Goal: Task Accomplishment & Management: Complete application form

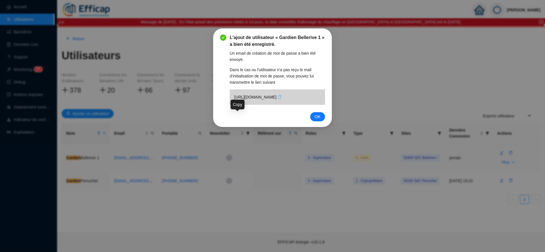
click at [278, 99] on icon "copy" at bounding box center [279, 97] width 3 height 4
click at [320, 120] on span "OK" at bounding box center [318, 117] width 6 height 6
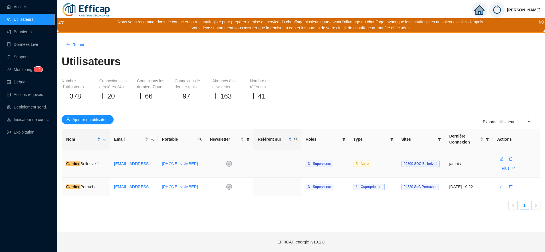
click at [502, 160] on icon "edit" at bounding box center [501, 159] width 4 height 4
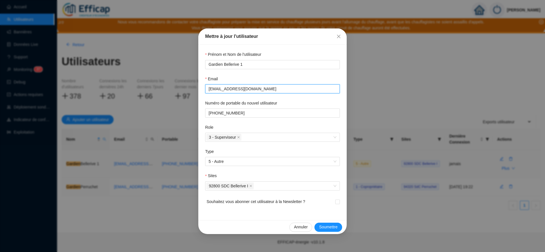
click at [248, 86] on input "[EMAIL_ADDRESS][DOMAIN_NAME]" at bounding box center [272, 89] width 127 height 6
click at [304, 226] on span "Annuler" at bounding box center [301, 227] width 14 height 6
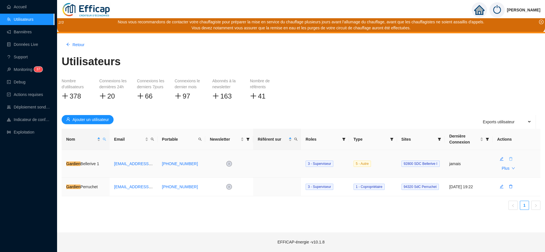
click at [512, 160] on icon "delete" at bounding box center [510, 159] width 3 height 4
click at [534, 144] on span "Oui" at bounding box center [537, 145] width 6 height 6
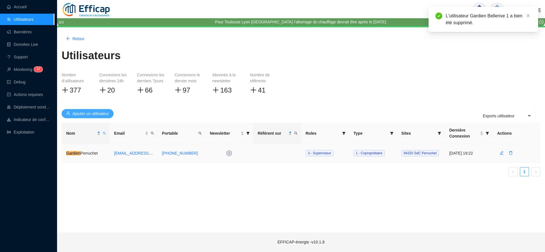
click at [101, 115] on span "Ajouter un utilisateur" at bounding box center [90, 114] width 37 height 6
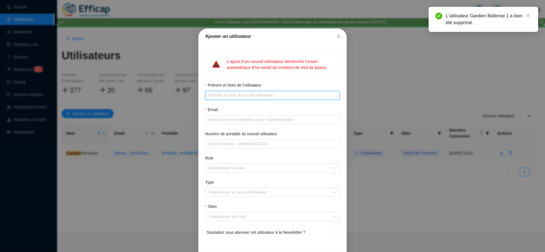
click at [212, 97] on input "Prénom et Nom de l'utilisateur" at bounding box center [272, 95] width 127 height 6
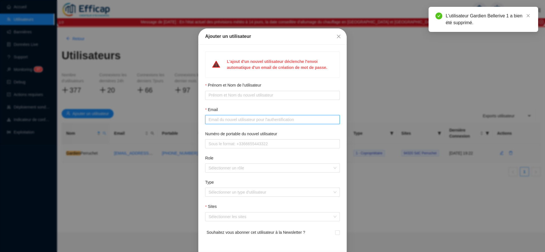
click at [209, 117] on input "Email" at bounding box center [272, 120] width 127 height 6
paste input "[EMAIL_ADDRESS][DOMAIN_NAME]"
type input "[EMAIL_ADDRESS][DOMAIN_NAME]"
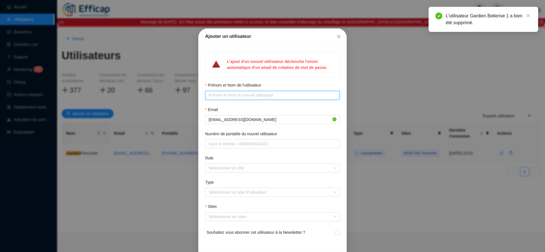
click at [211, 94] on input "Prénom et Nom de l'utilisateur" at bounding box center [272, 95] width 127 height 6
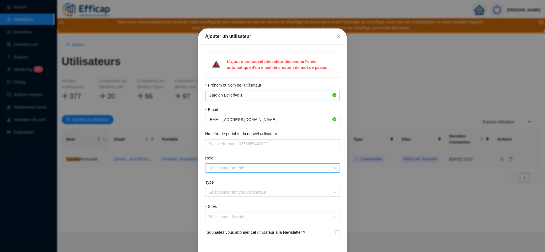
click at [227, 167] on div at bounding box center [269, 168] width 126 height 8
type input "Gardien Bellerive 1"
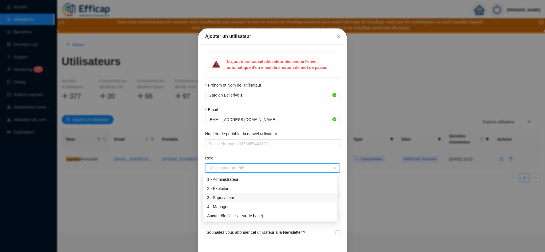
click at [234, 196] on div "3 - Superviseur" at bounding box center [270, 198] width 126 height 6
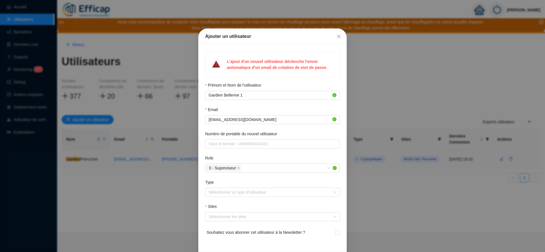
click at [239, 157] on div "Role" at bounding box center [272, 159] width 135 height 8
click at [228, 194] on input "Type" at bounding box center [270, 192] width 123 height 9
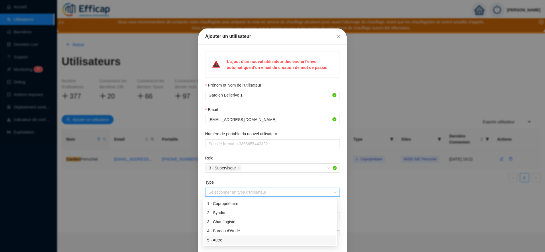
click at [227, 238] on div "5 - Autre" at bounding box center [270, 241] width 126 height 6
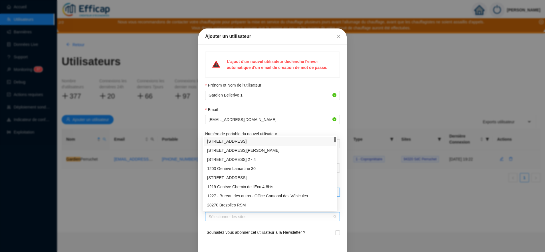
click at [222, 220] on div at bounding box center [269, 217] width 126 height 8
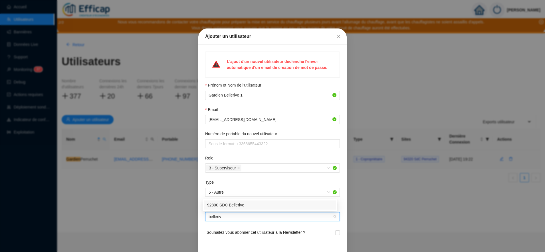
type input "bellerive"
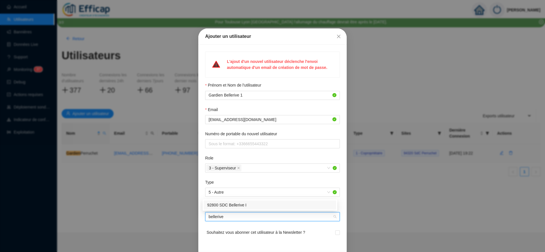
click at [234, 209] on div "92800 SDC Bellerive I" at bounding box center [270, 205] width 132 height 9
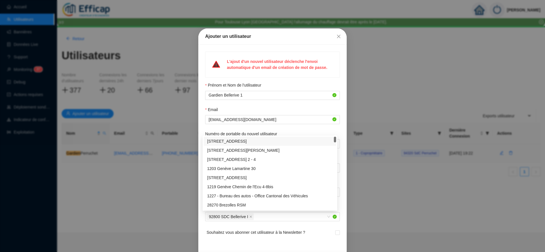
click at [286, 240] on span "Souhaitez vous abonner cet utilisateur à la Newsletter ?" at bounding box center [256, 236] width 99 height 13
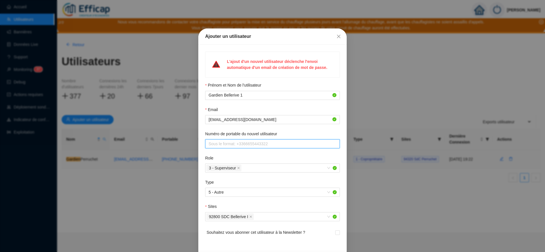
click at [253, 141] on input "Numéro de portable du nouvel utilisateur" at bounding box center [272, 144] width 127 height 6
paste input "06 07 43 94 79"
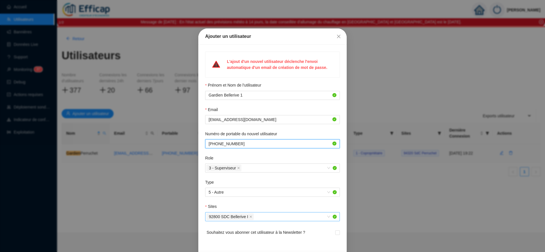
scroll to position [20, 0]
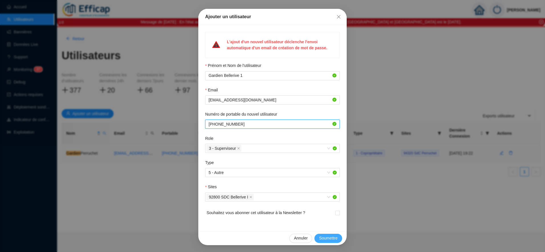
type input "[PHONE_NUMBER]"
click at [324, 239] on span "Soumettre" at bounding box center [328, 239] width 19 height 6
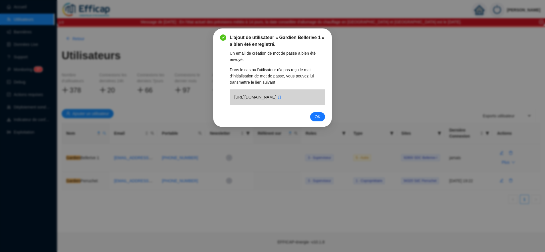
scroll to position [0, 0]
click at [278, 99] on icon "copy" at bounding box center [279, 97] width 3 height 4
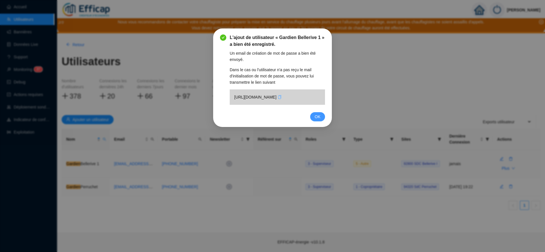
click at [319, 120] on span "OK" at bounding box center [318, 117] width 6 height 6
